Goal: Information Seeking & Learning: Learn about a topic

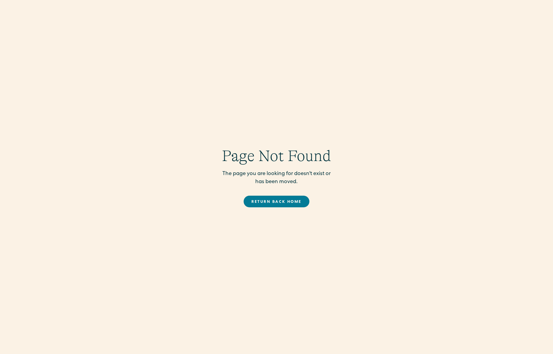
click at [270, 204] on link "Return back Home" at bounding box center [276, 202] width 65 height 12
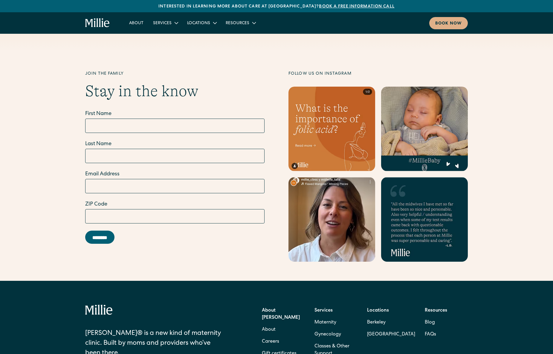
scroll to position [2331, 0]
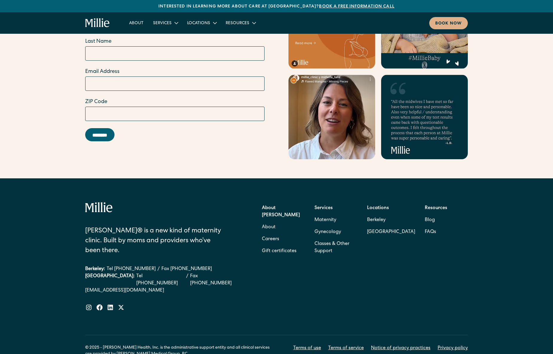
click at [282, 210] on div "About Millie About Careers Gift certificates" at bounding box center [283, 229] width 43 height 55
click at [273, 233] on link "Careers" at bounding box center [270, 239] width 17 height 12
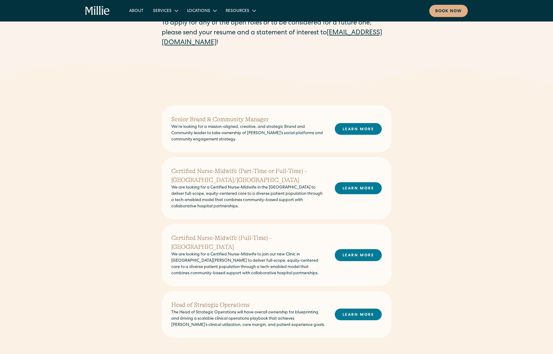
scroll to position [80, 0]
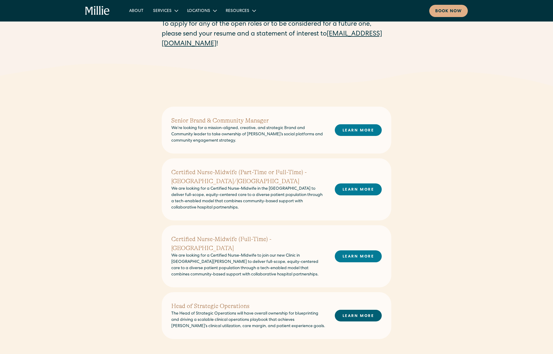
click at [341, 310] on link "LEARN MORE" at bounding box center [358, 316] width 47 height 12
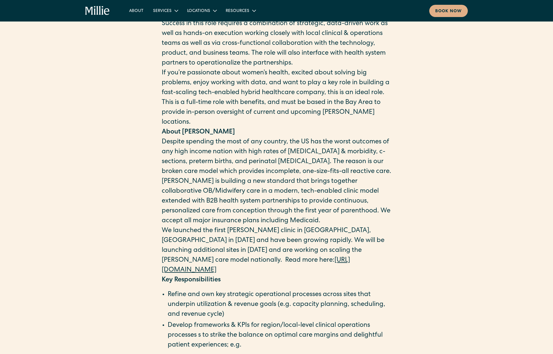
scroll to position [255, 0]
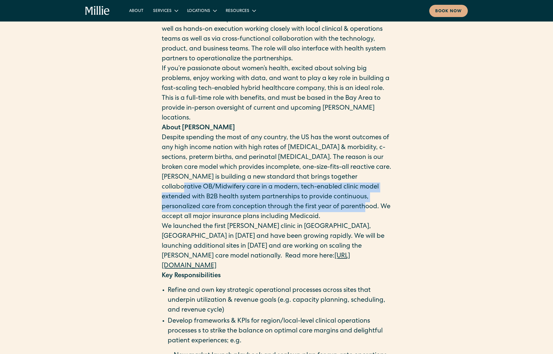
drag, startPoint x: 162, startPoint y: 198, endPoint x: 335, endPoint y: 222, distance: 175.0
click at [335, 222] on p "[PERSON_NAME] is building a new standard that brings together collaborative OB/…" at bounding box center [277, 197] width 230 height 49
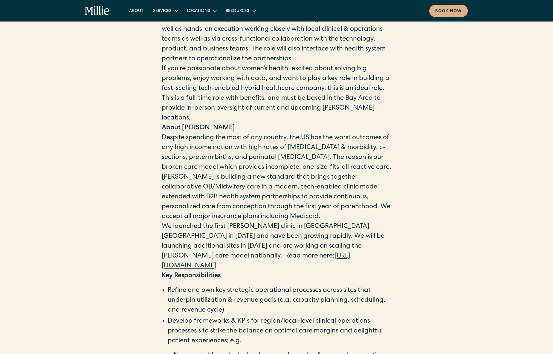
click at [335, 238] on p "We launched the first [PERSON_NAME] clinic in [GEOGRAPHIC_DATA], [GEOGRAPHIC_DA…" at bounding box center [277, 246] width 230 height 49
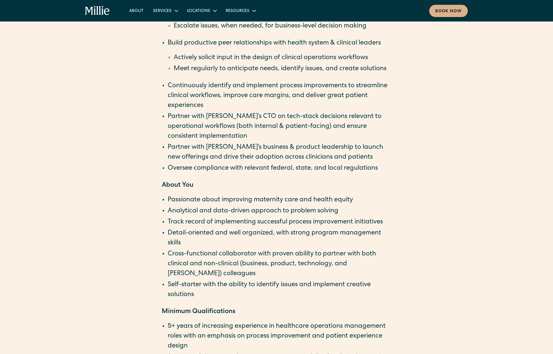
scroll to position [702, 0]
